Goal: Information Seeking & Learning: Learn about a topic

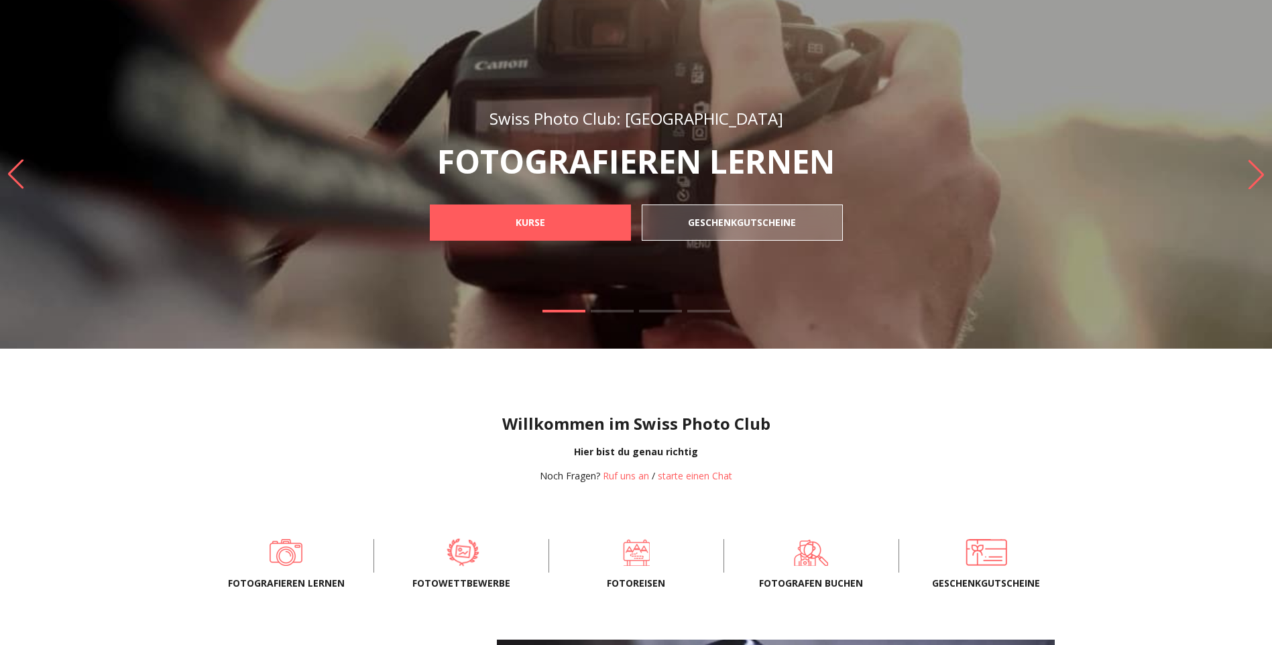
click at [461, 560] on span at bounding box center [461, 552] width 133 height 40
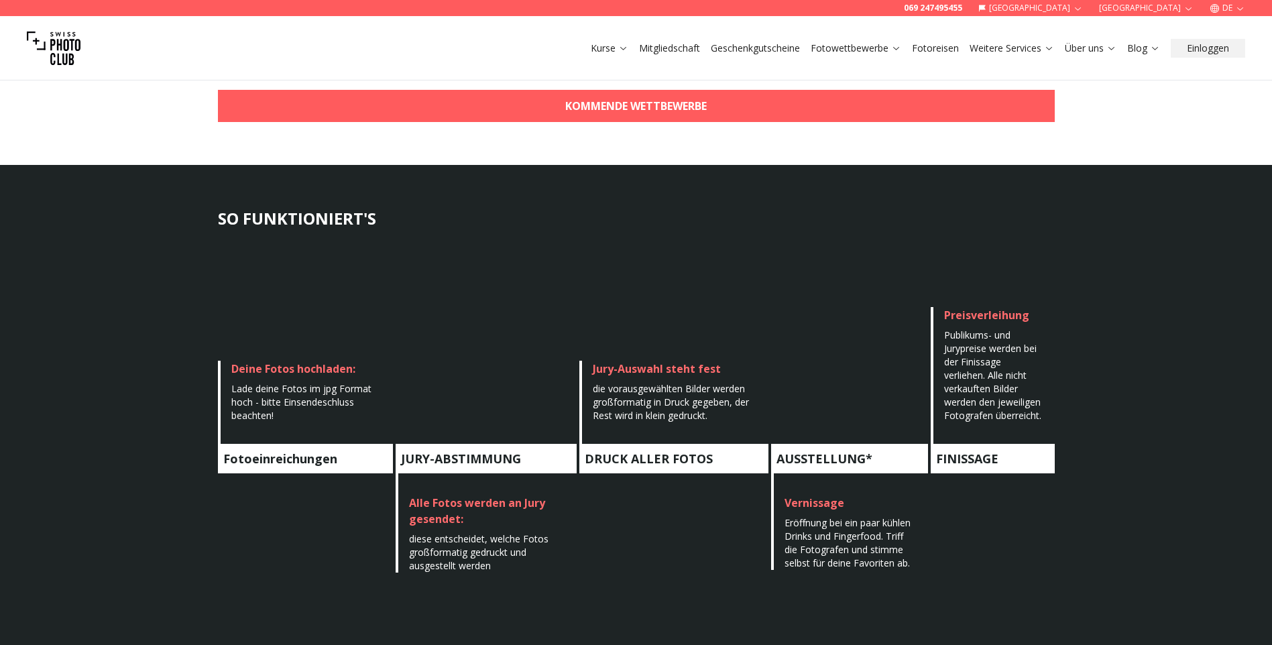
scroll to position [201, 0]
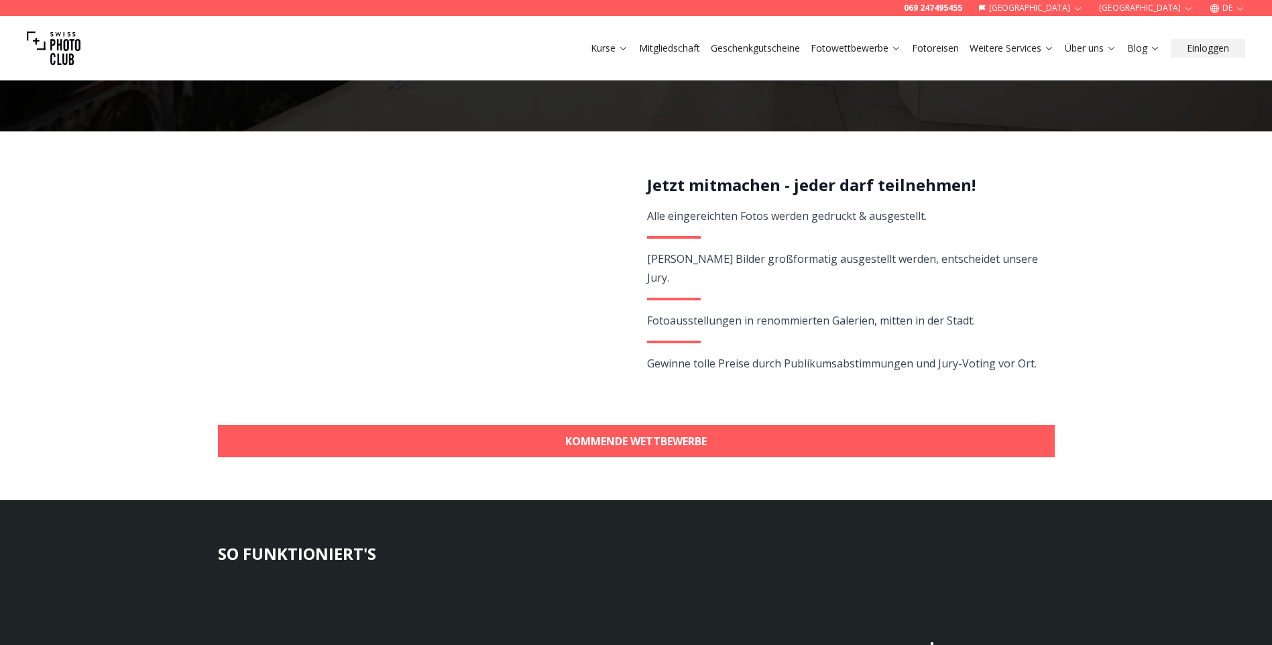
click at [898, 48] on icon at bounding box center [896, 48] width 10 height 10
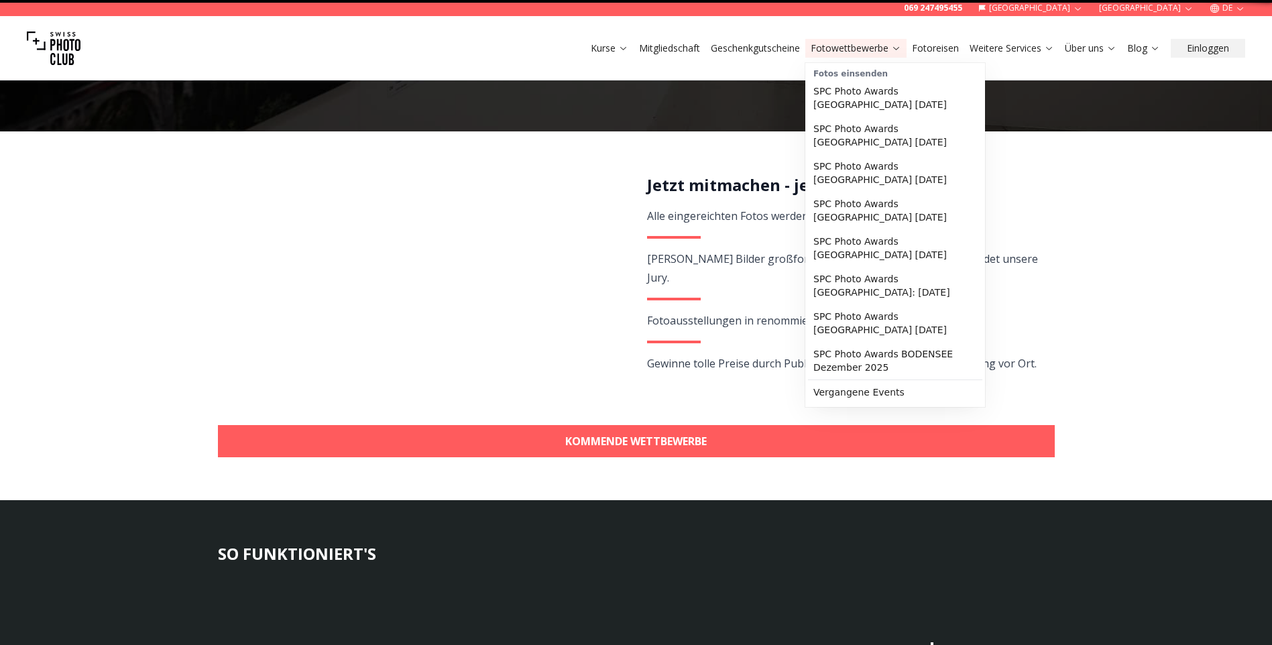
scroll to position [0, 0]
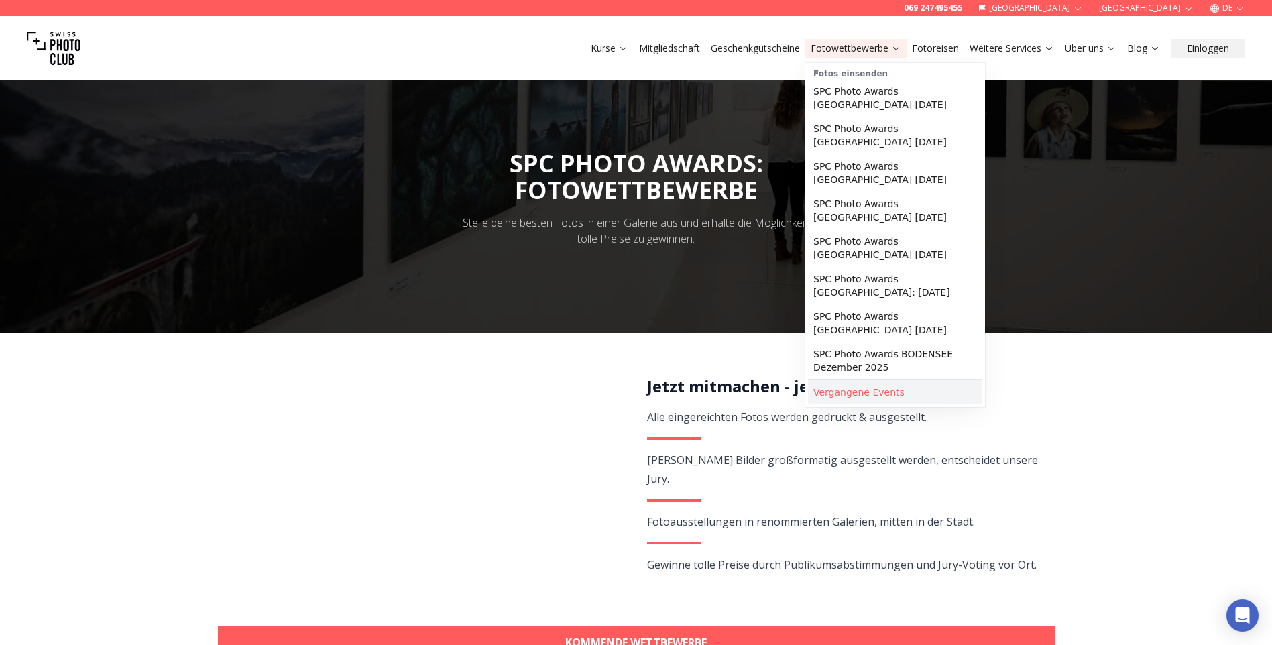
click at [866, 380] on link "Vergangene Events" at bounding box center [895, 392] width 174 height 24
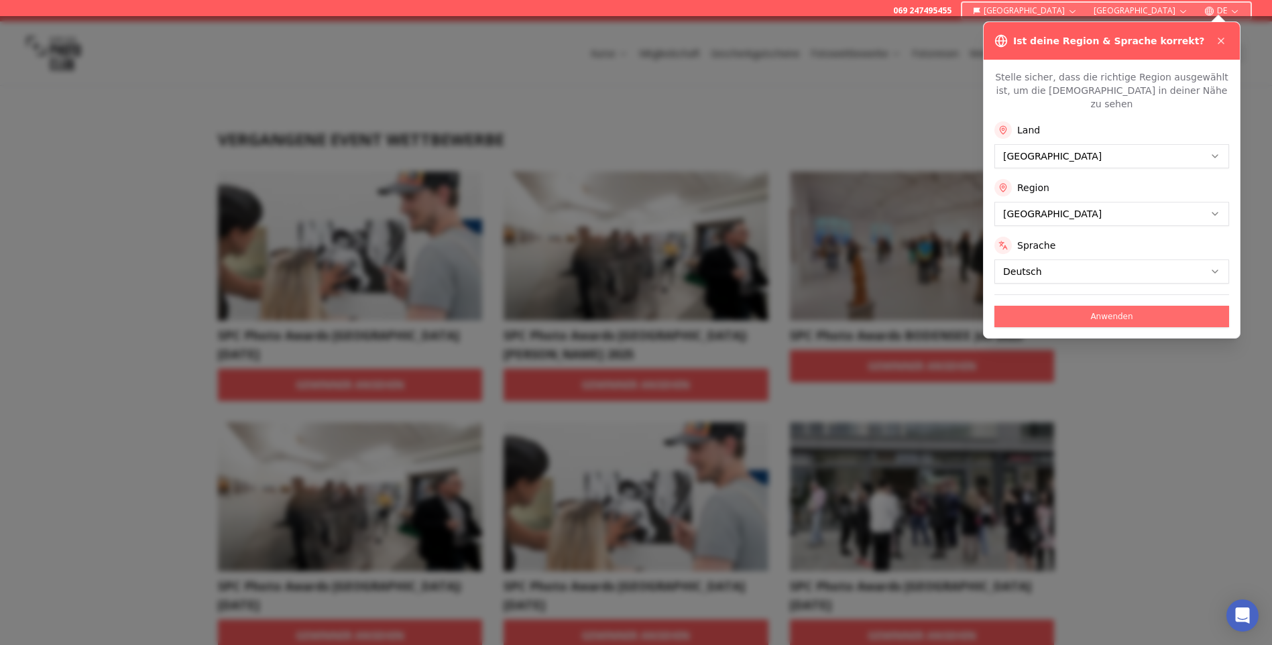
click at [1156, 306] on button "Anwenden" at bounding box center [1111, 316] width 235 height 21
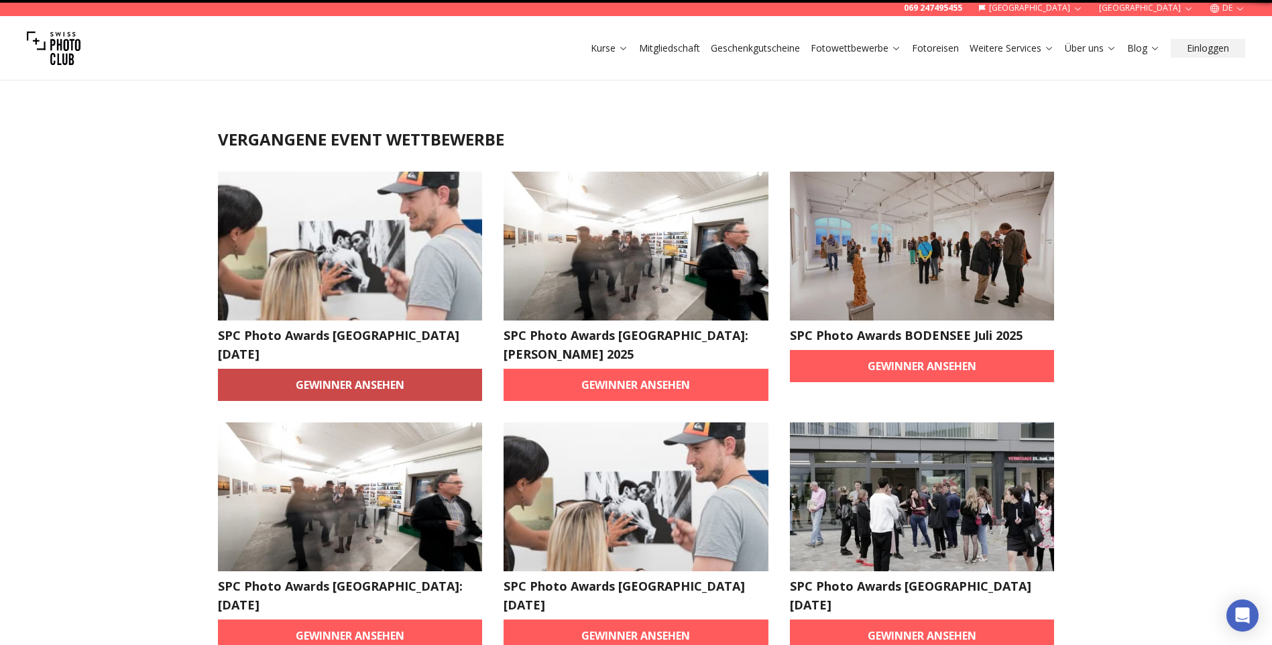
click at [306, 382] on link "Gewinner ansehen" at bounding box center [350, 385] width 265 height 32
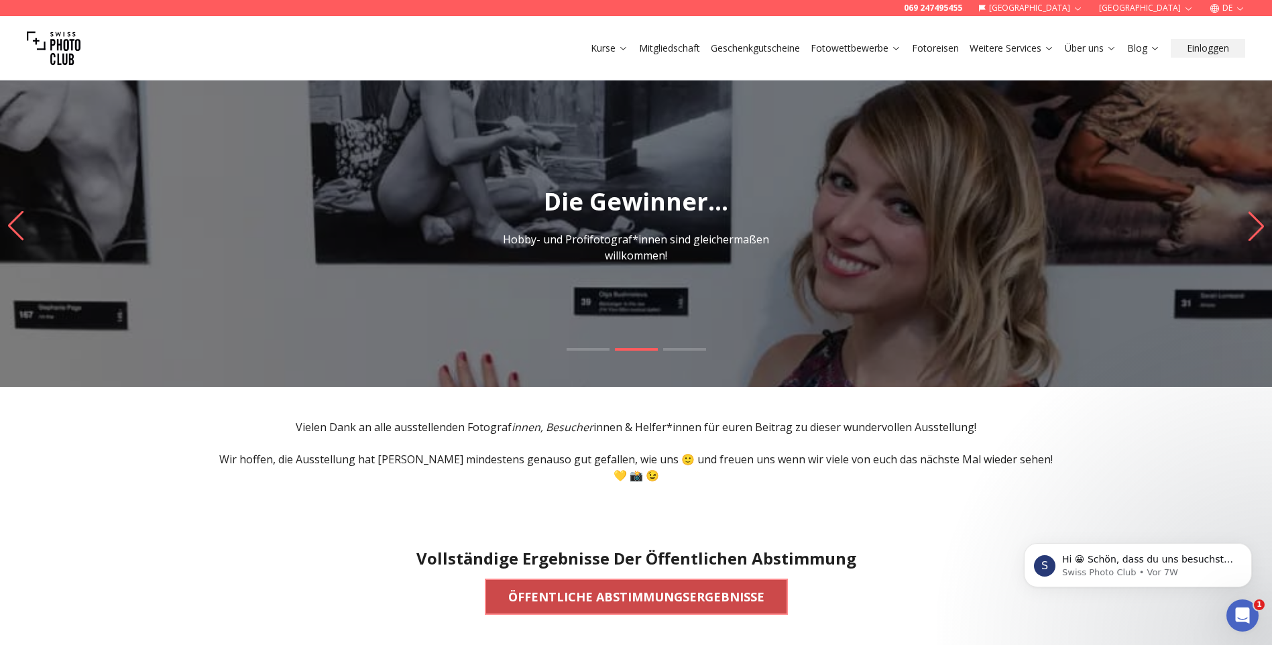
click at [505, 587] on span "ÖFFENTLICHE ABSTIMMUNGSERGEBNISSE" at bounding box center [635, 596] width 277 height 29
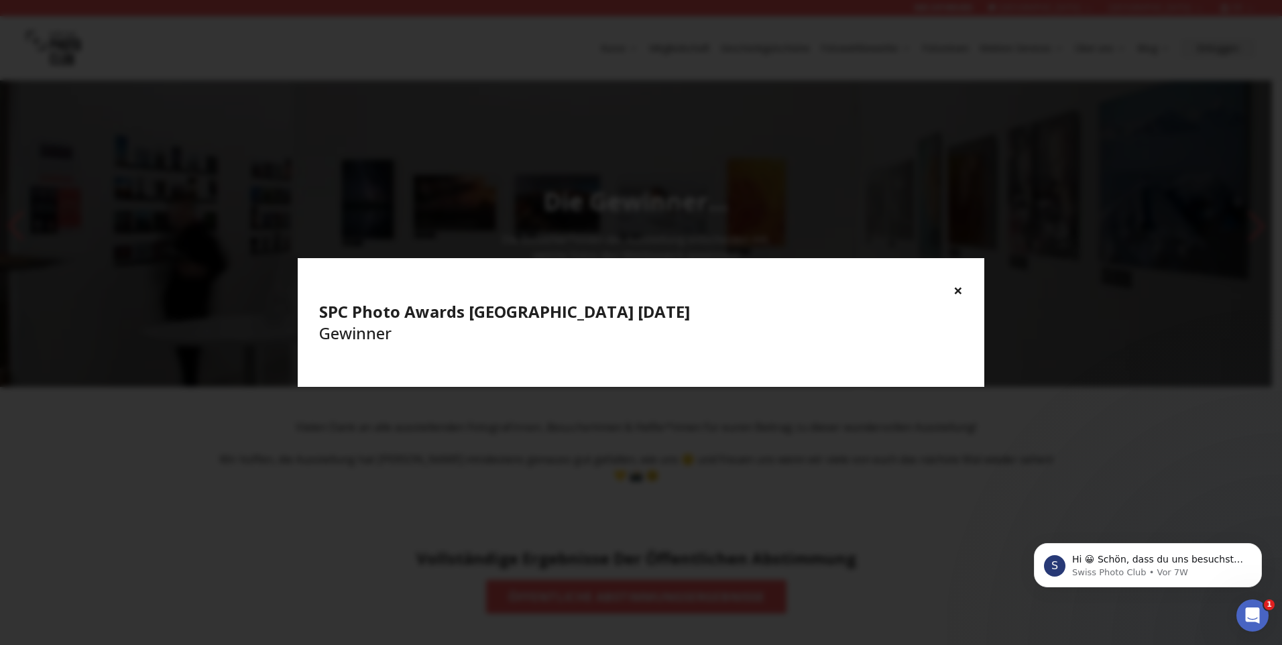
click at [956, 290] on button "×" at bounding box center [957, 290] width 9 height 21
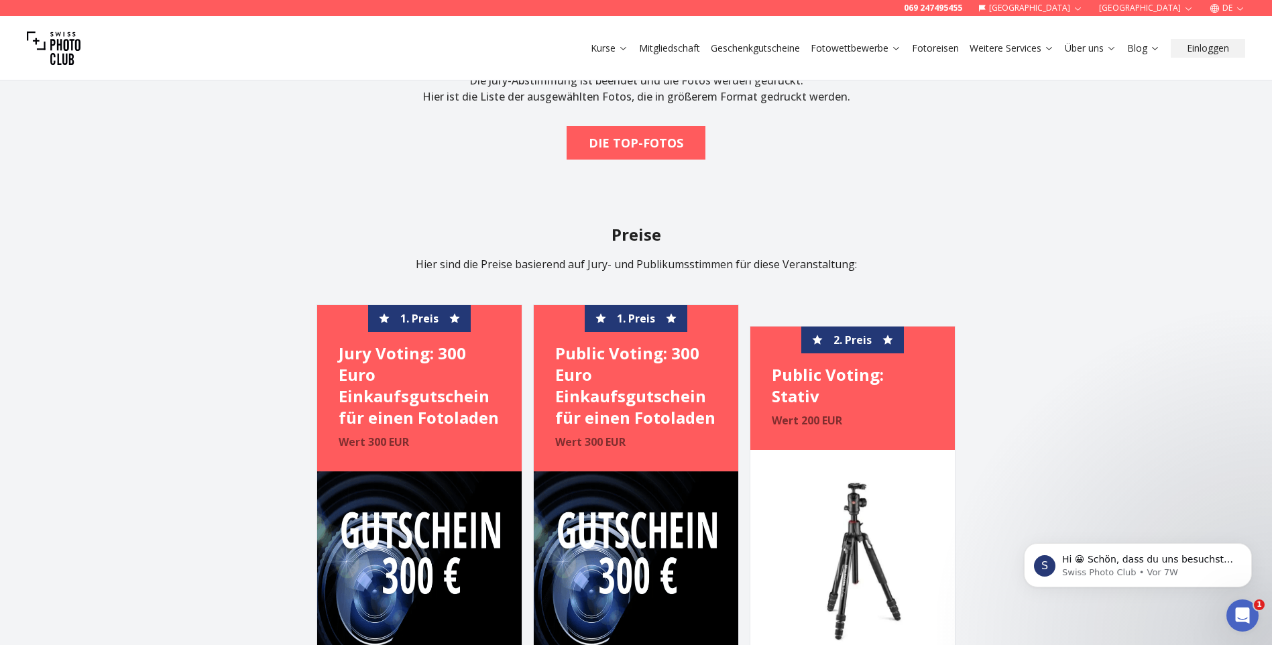
scroll to position [737, 0]
